Goal: Task Accomplishment & Management: Manage account settings

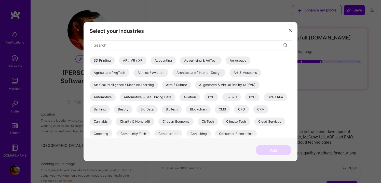
select select "US"
select select "Right Now"
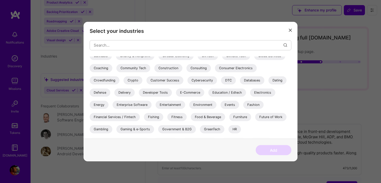
click at [290, 31] on icon "modal" at bounding box center [290, 30] width 3 height 3
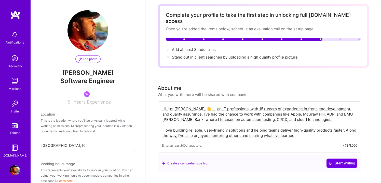
scroll to position [0, 0]
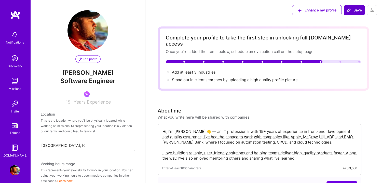
click at [356, 14] on button "Save" at bounding box center [354, 10] width 21 height 10
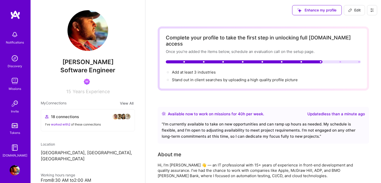
click at [17, 33] on img at bounding box center [15, 35] width 10 height 10
click at [12, 35] on div "Notifications Discovery Missions Invite Tokens [DOMAIN_NAME]" at bounding box center [15, 94] width 31 height 130
click at [16, 89] on div "Missions" at bounding box center [15, 88] width 12 height 5
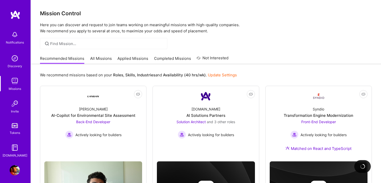
click at [139, 57] on link "Applied Missions" at bounding box center [132, 60] width 31 height 8
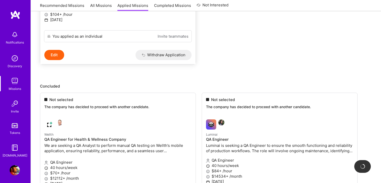
scroll to position [181, 0]
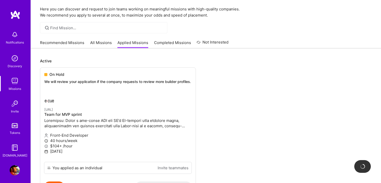
scroll to position [0, 0]
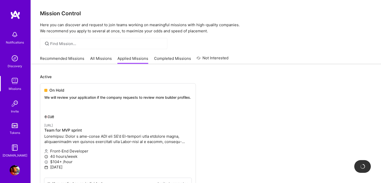
click at [164, 60] on link "Completed Missions" at bounding box center [172, 60] width 37 height 8
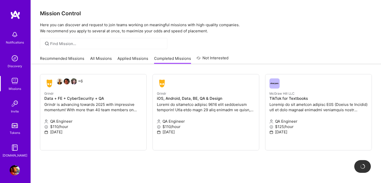
click at [103, 59] on link "All Missions" at bounding box center [101, 60] width 22 height 8
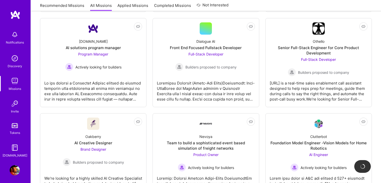
scroll to position [169, 0]
